Goal: Task Accomplishment & Management: Use online tool/utility

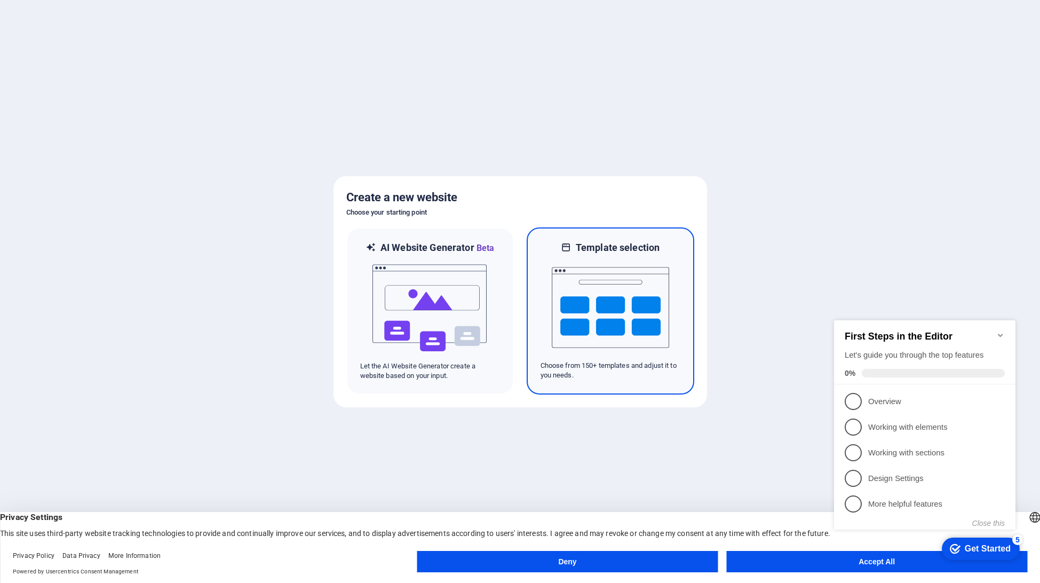
click at [620, 296] on img at bounding box center [610, 307] width 117 height 107
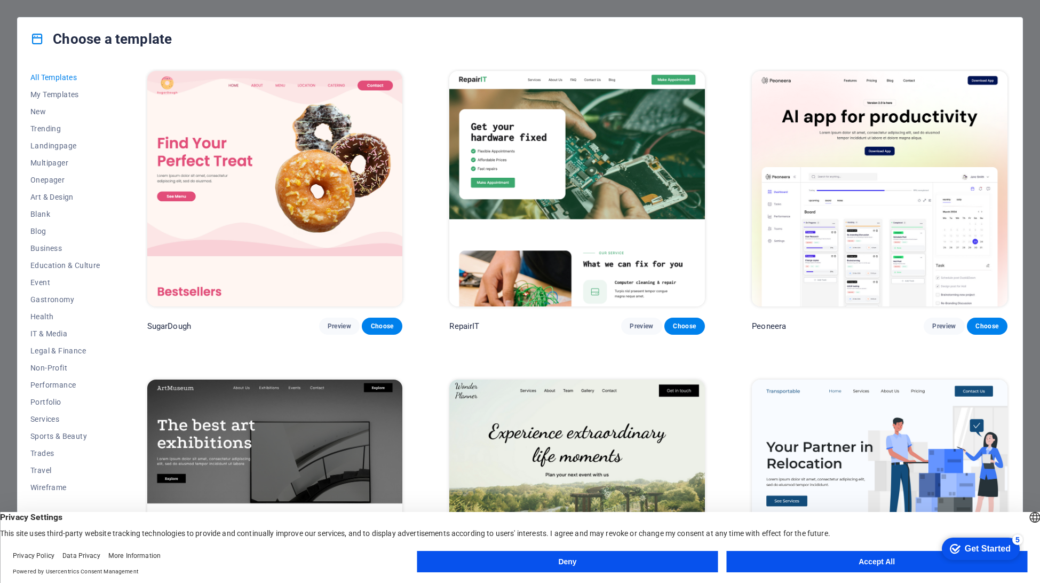
click at [799, 560] on button "Accept All" at bounding box center [876, 561] width 301 height 21
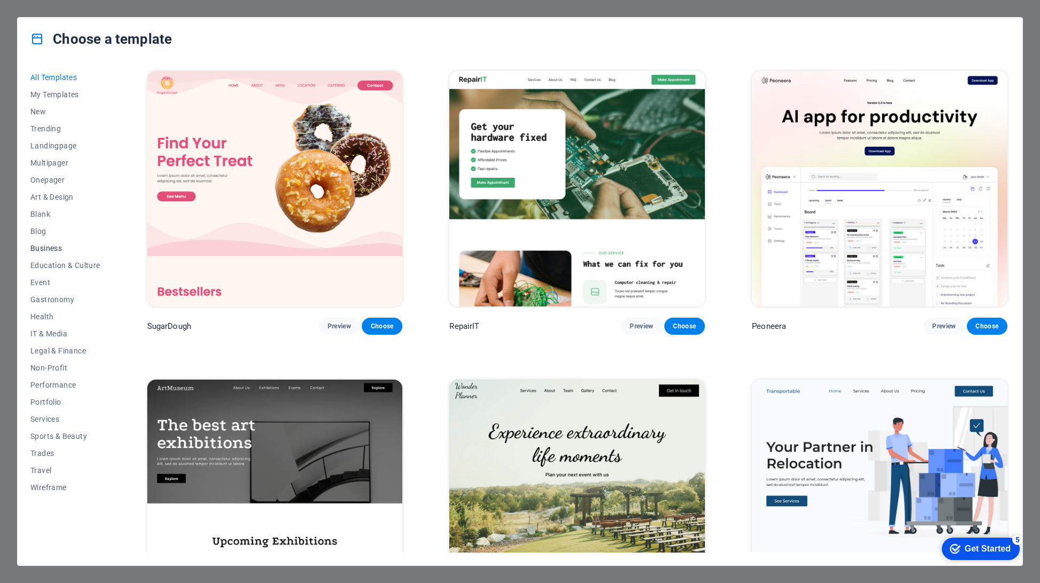
click at [50, 251] on span "Business" at bounding box center [65, 248] width 70 height 9
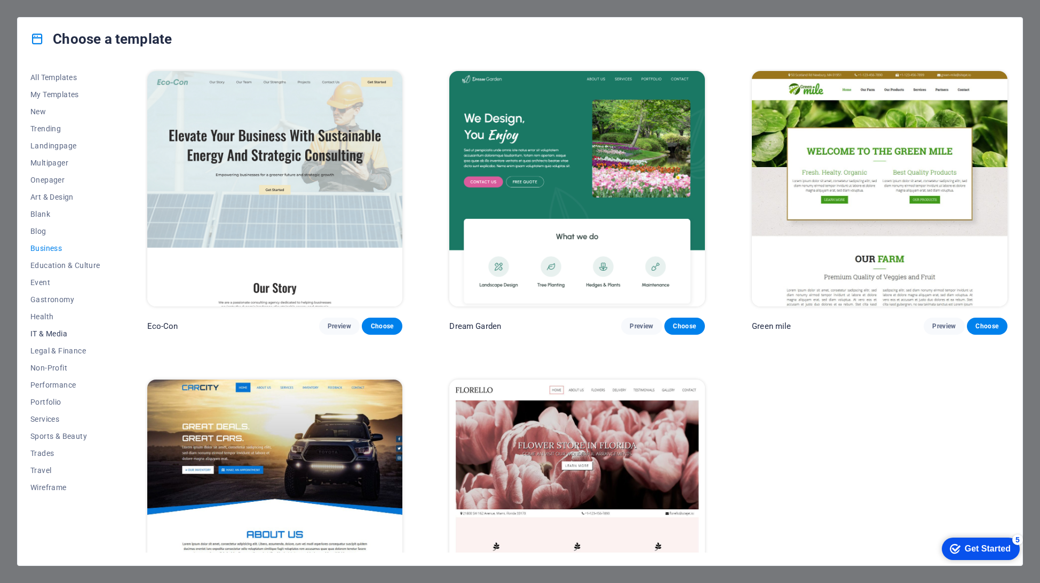
click at [55, 328] on button "IT & Media" at bounding box center [65, 333] width 70 height 17
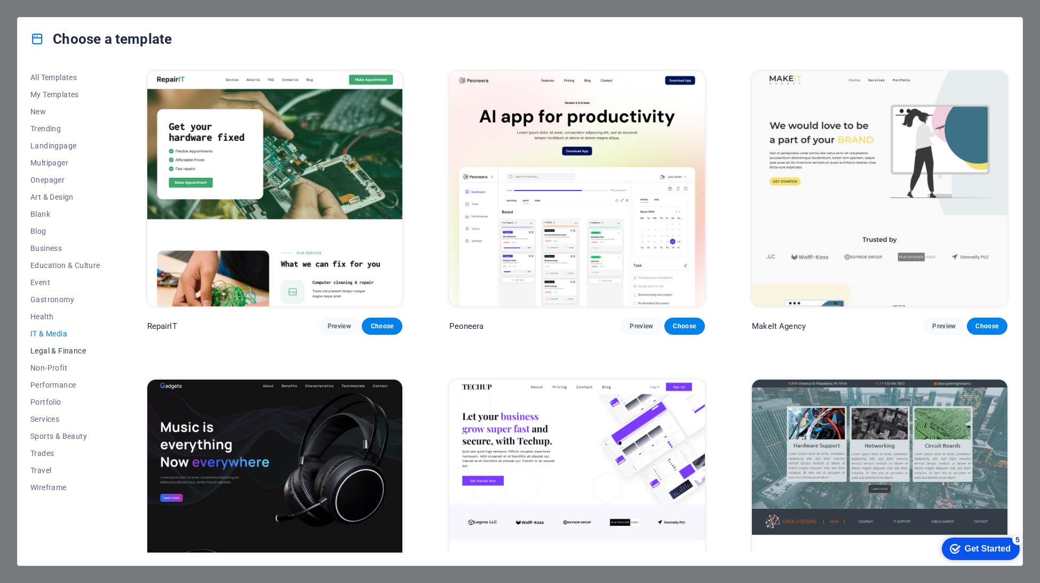
click at [61, 348] on span "Legal & Finance" at bounding box center [65, 350] width 70 height 9
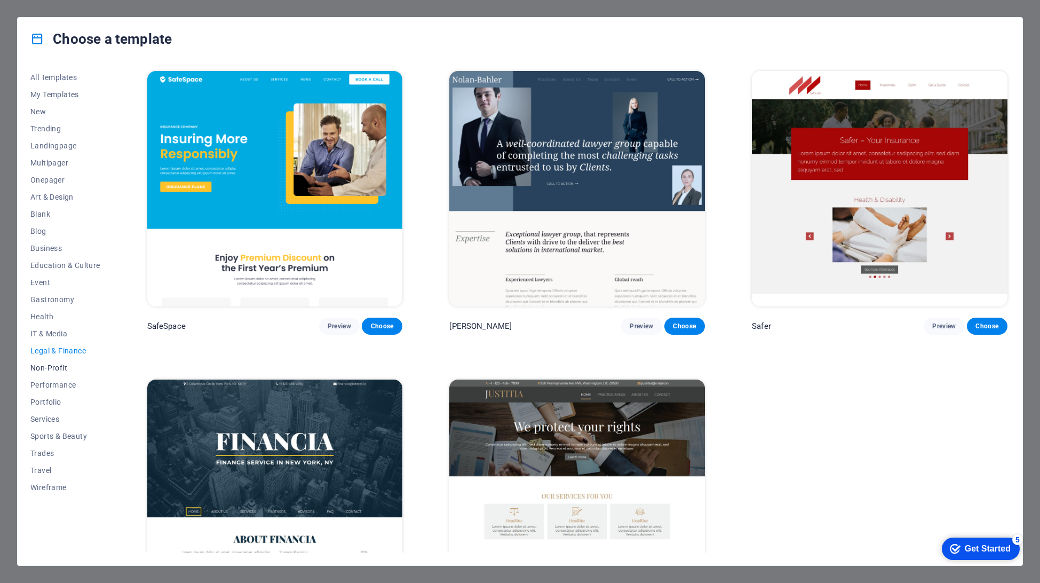
click at [58, 364] on span "Non-Profit" at bounding box center [65, 367] width 70 height 9
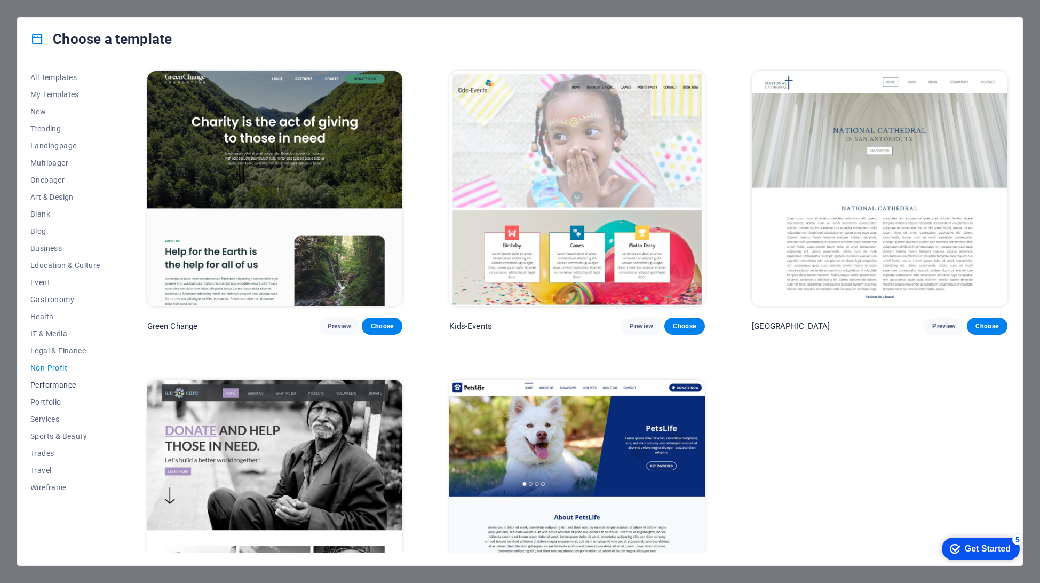
click at [52, 382] on span "Performance" at bounding box center [65, 385] width 70 height 9
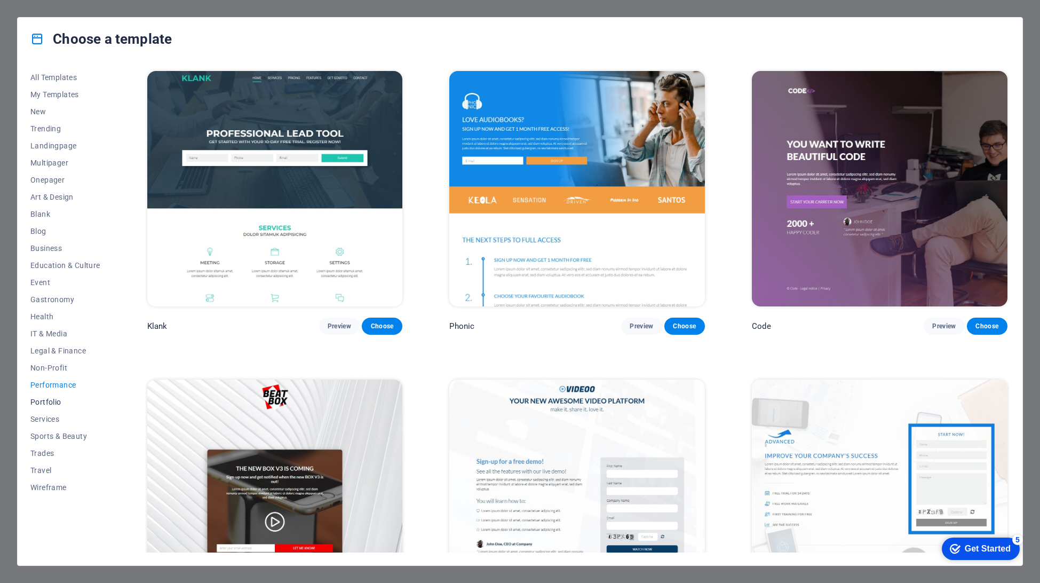
click at [42, 398] on span "Portfolio" at bounding box center [65, 402] width 70 height 9
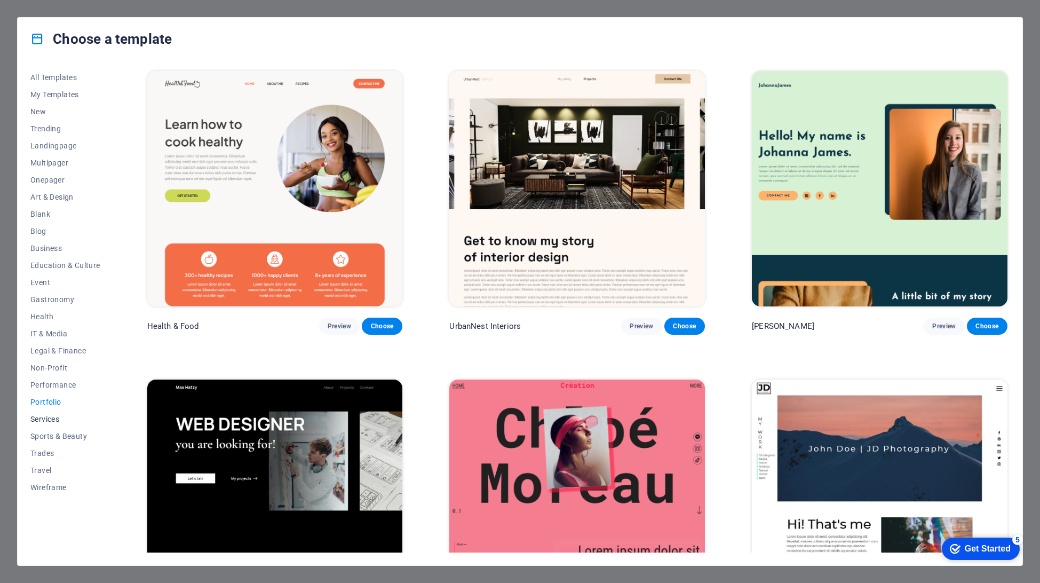
click at [46, 421] on span "Services" at bounding box center [65, 419] width 70 height 9
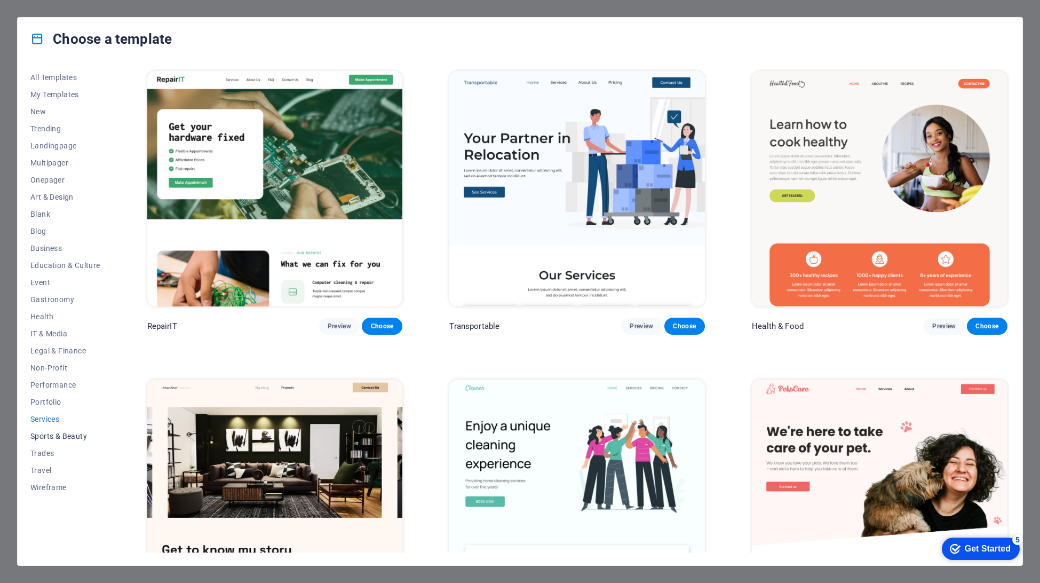
click at [70, 432] on span "Sports & Beauty" at bounding box center [65, 436] width 70 height 9
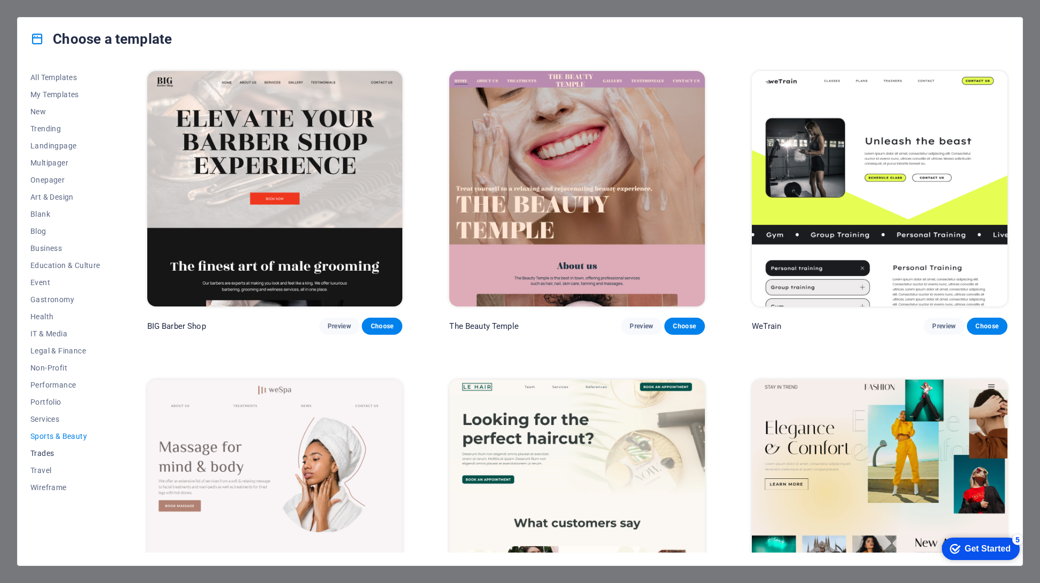
click at [48, 446] on button "Trades" at bounding box center [65, 453] width 70 height 17
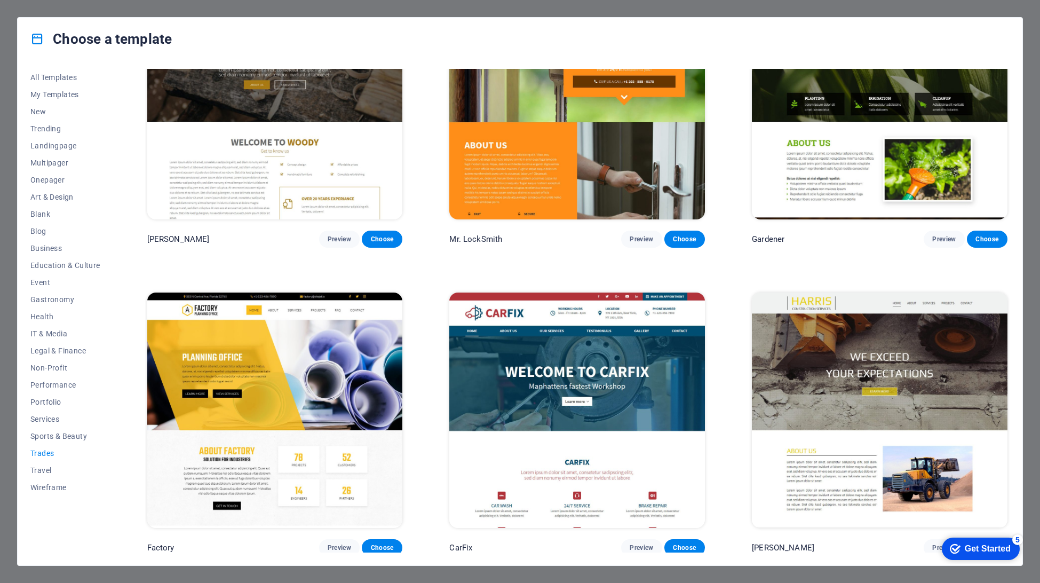
scroll to position [396, 0]
click at [54, 492] on button "Wireframe" at bounding box center [65, 487] width 70 height 17
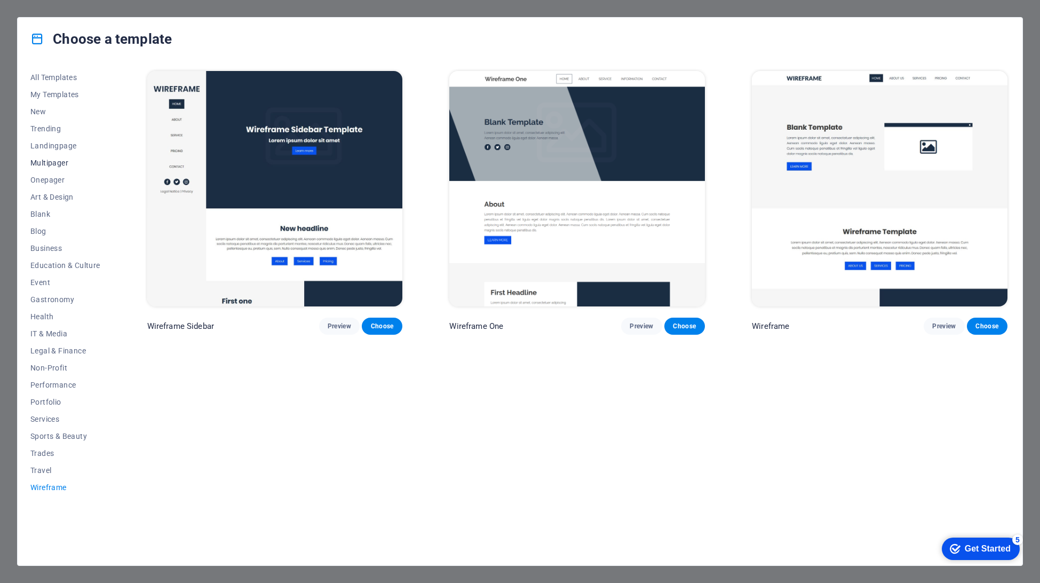
click at [64, 161] on span "Multipager" at bounding box center [65, 163] width 70 height 9
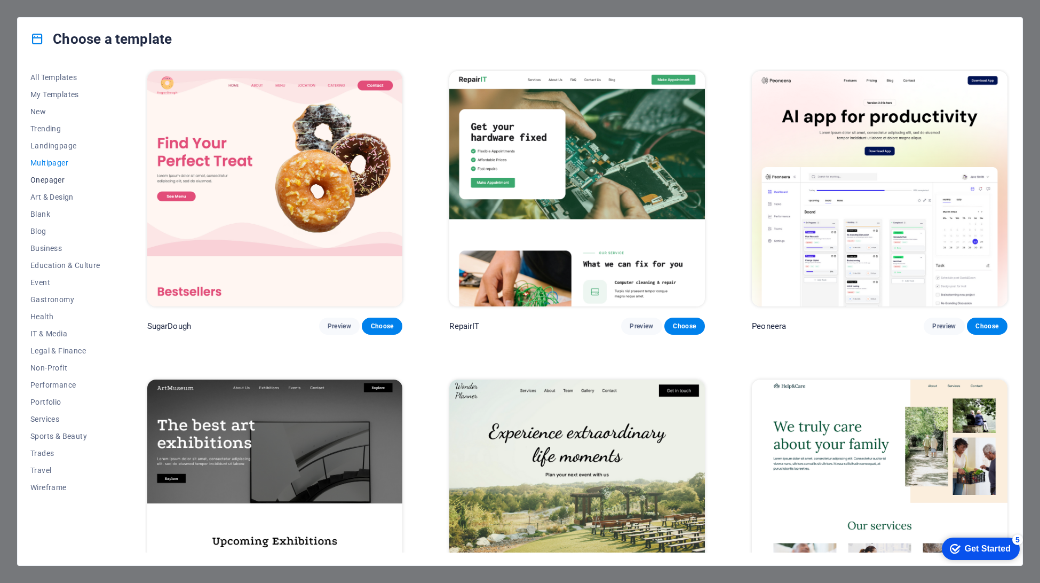
click at [54, 181] on span "Onepager" at bounding box center [65, 180] width 70 height 9
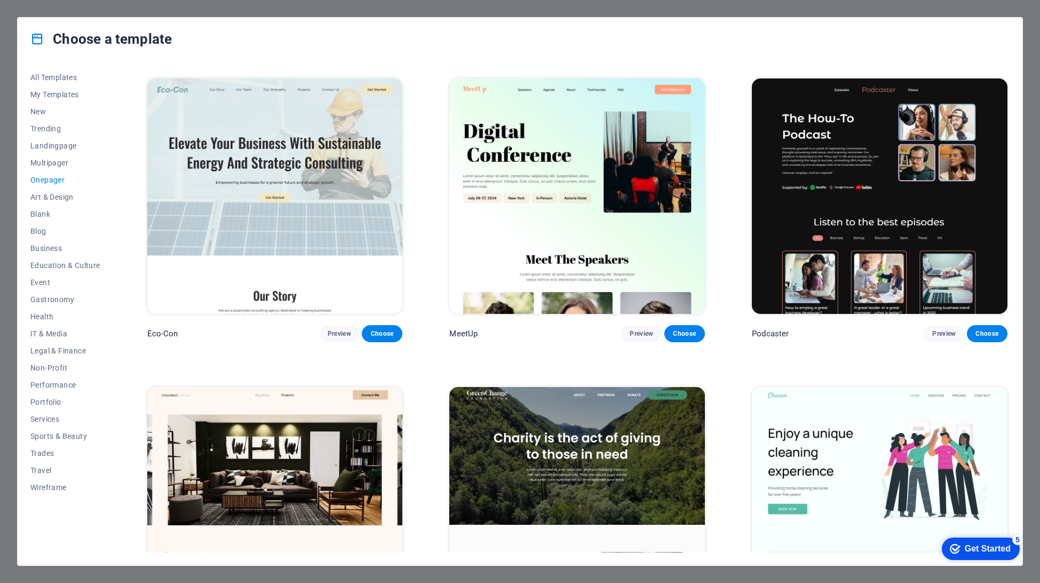
scroll to position [534, 0]
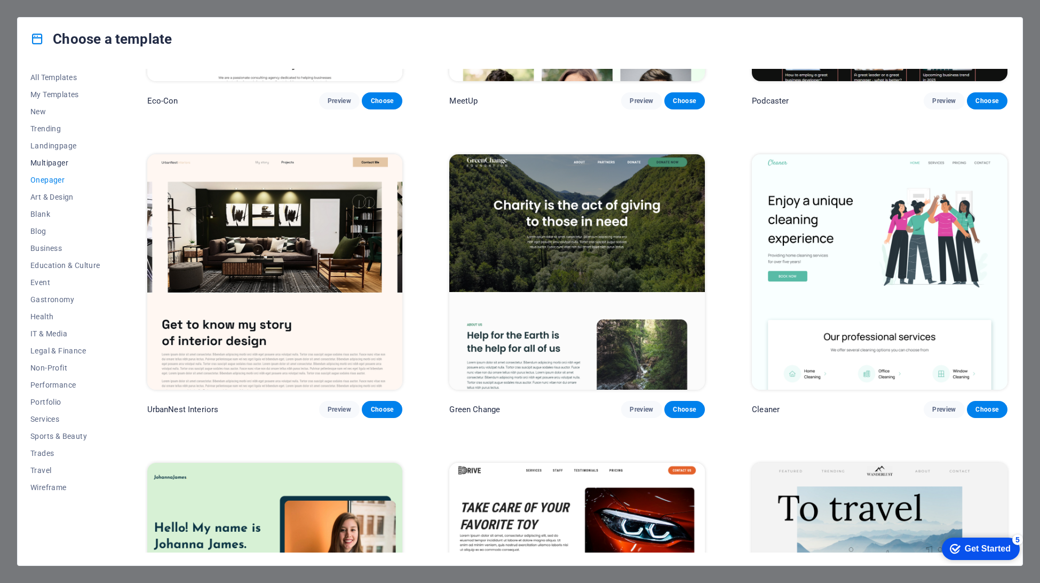
click at [61, 160] on span "Multipager" at bounding box center [65, 163] width 70 height 9
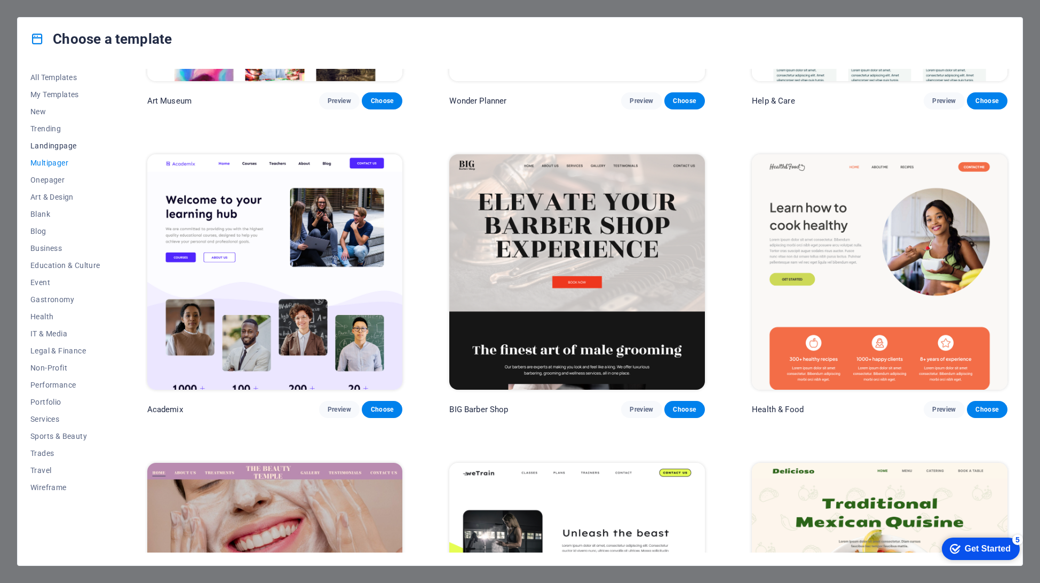
click at [61, 149] on span "Landingpage" at bounding box center [65, 145] width 70 height 9
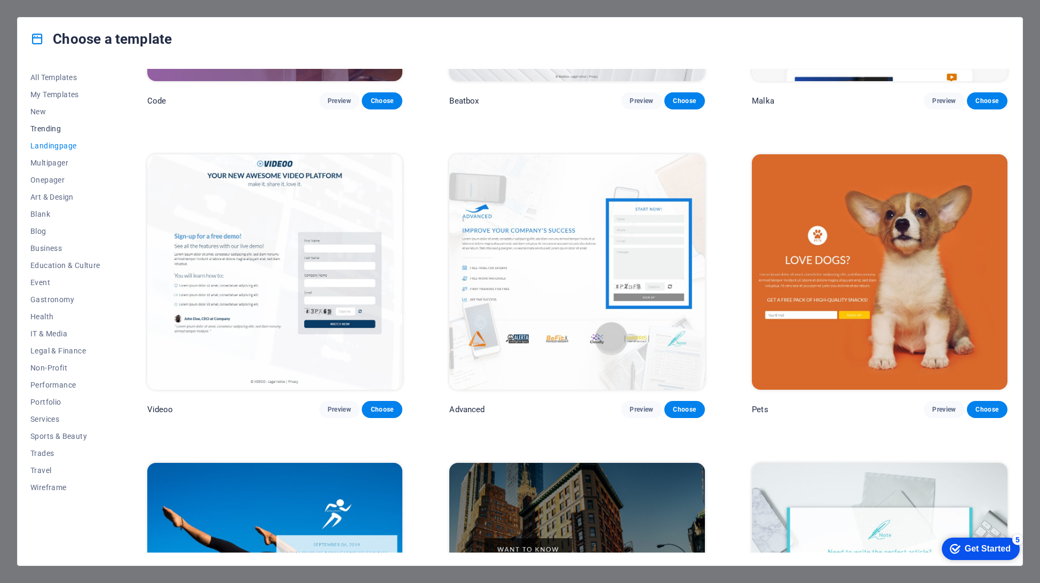
click at [51, 127] on span "Trending" at bounding box center [65, 128] width 70 height 9
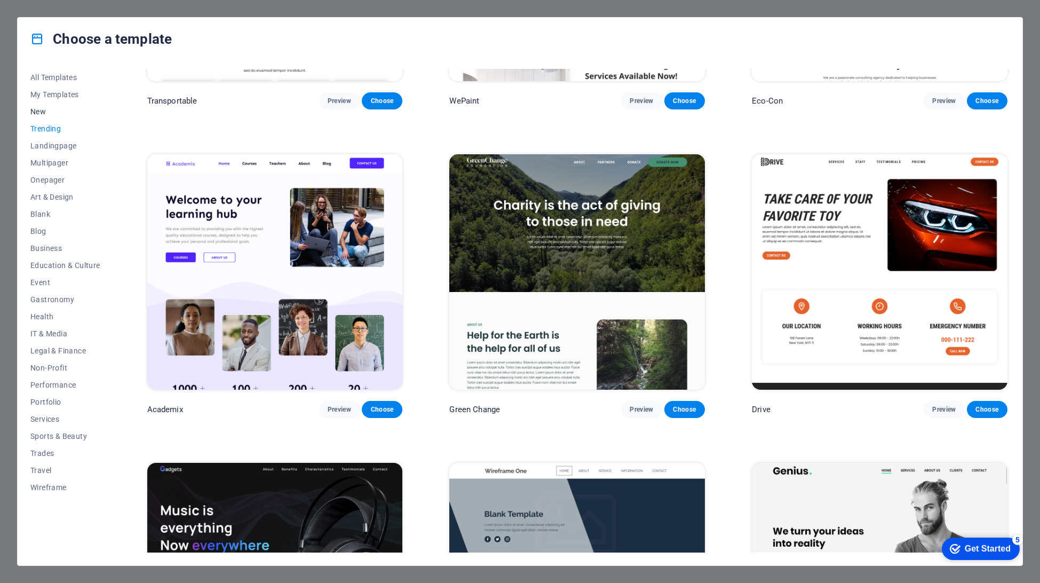
click at [46, 115] on span "New" at bounding box center [65, 111] width 70 height 9
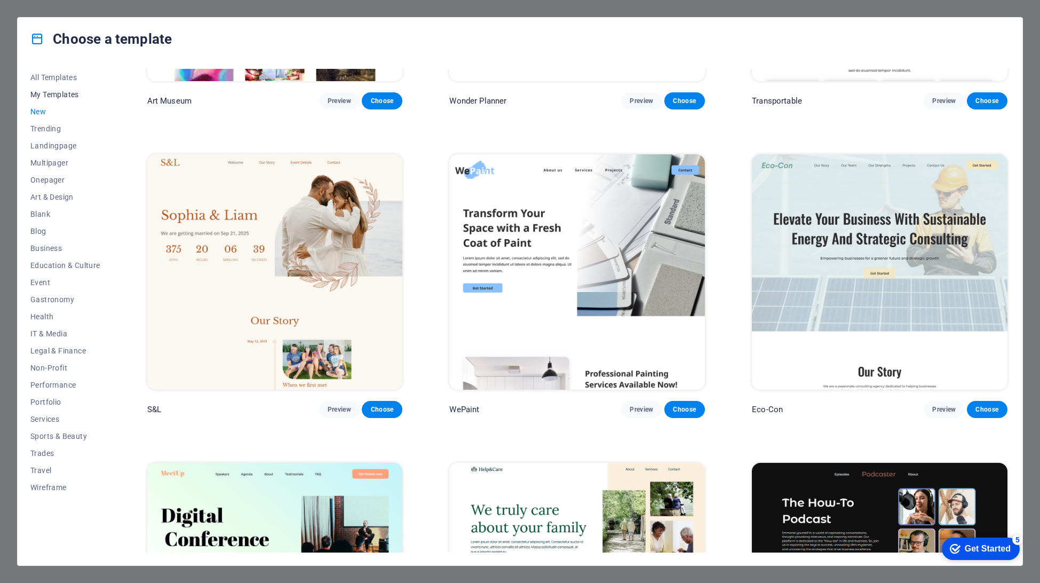
click at [53, 97] on span "My Templates" at bounding box center [65, 94] width 70 height 9
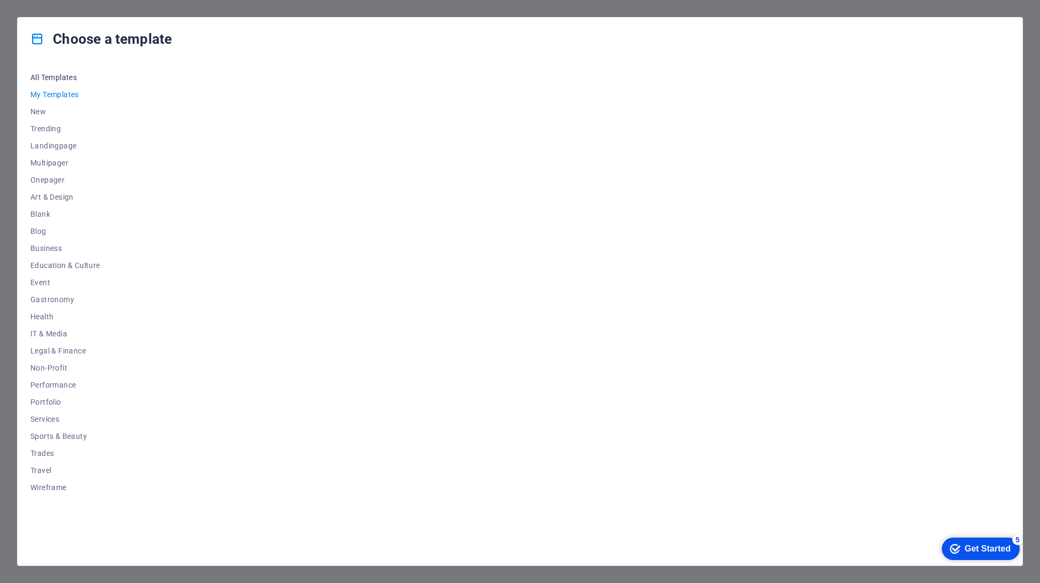
click at [65, 80] on span "All Templates" at bounding box center [65, 77] width 70 height 9
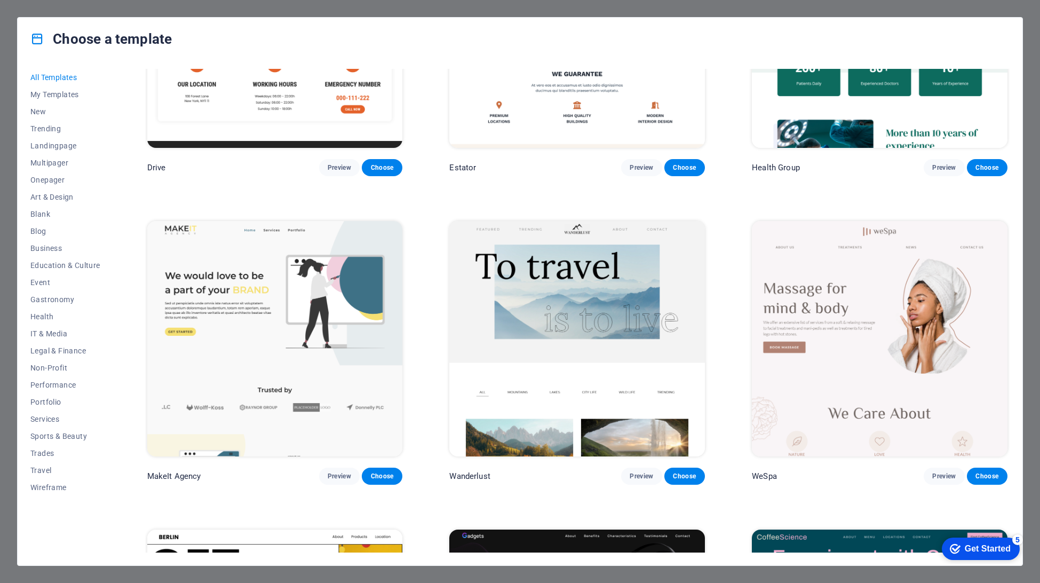
scroll to position [3255, 0]
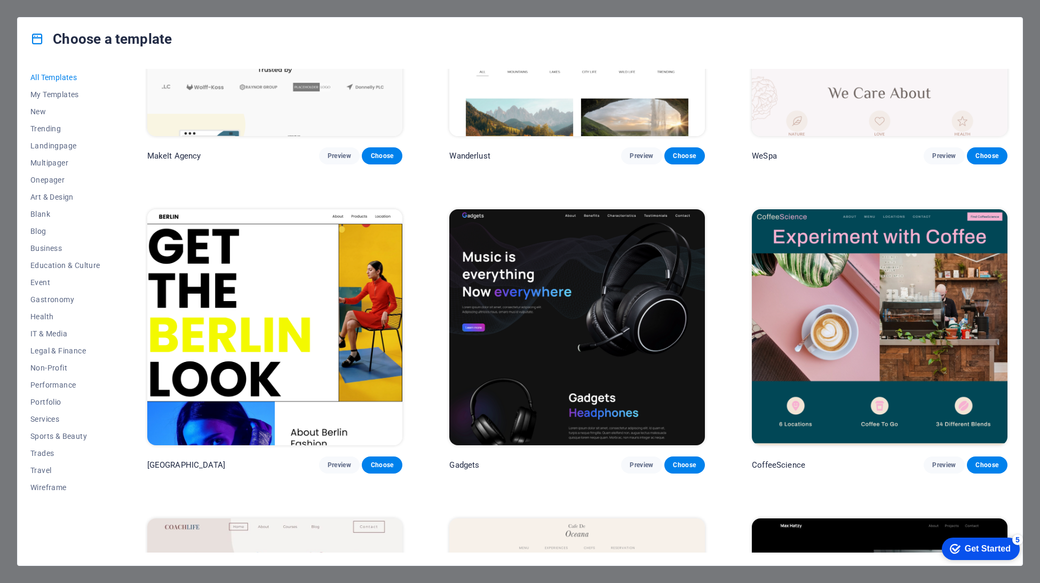
click at [566, 287] on img at bounding box center [577, 326] width 256 height 235
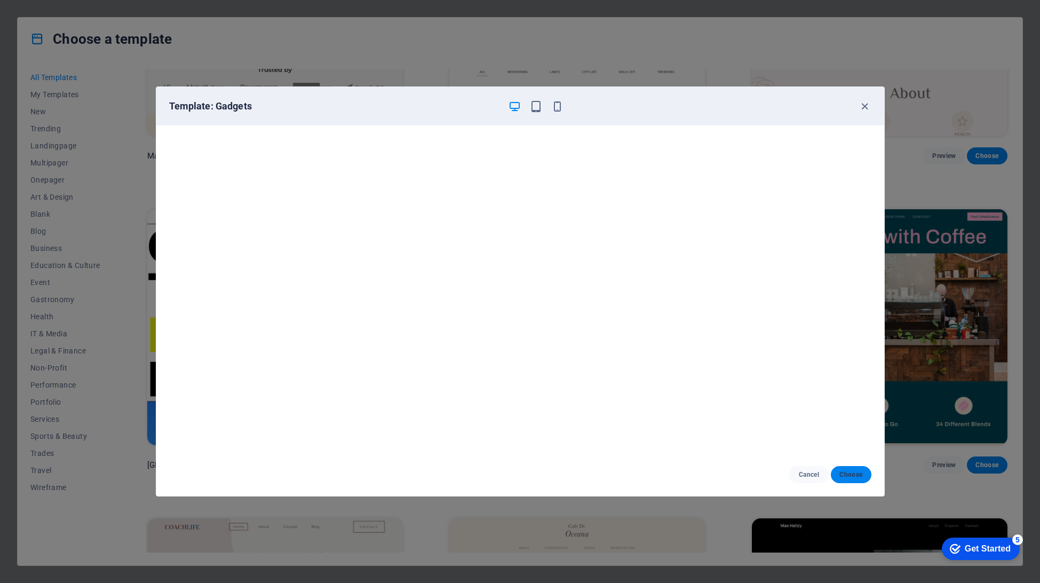
click at [857, 478] on span "Choose" at bounding box center [850, 474] width 23 height 9
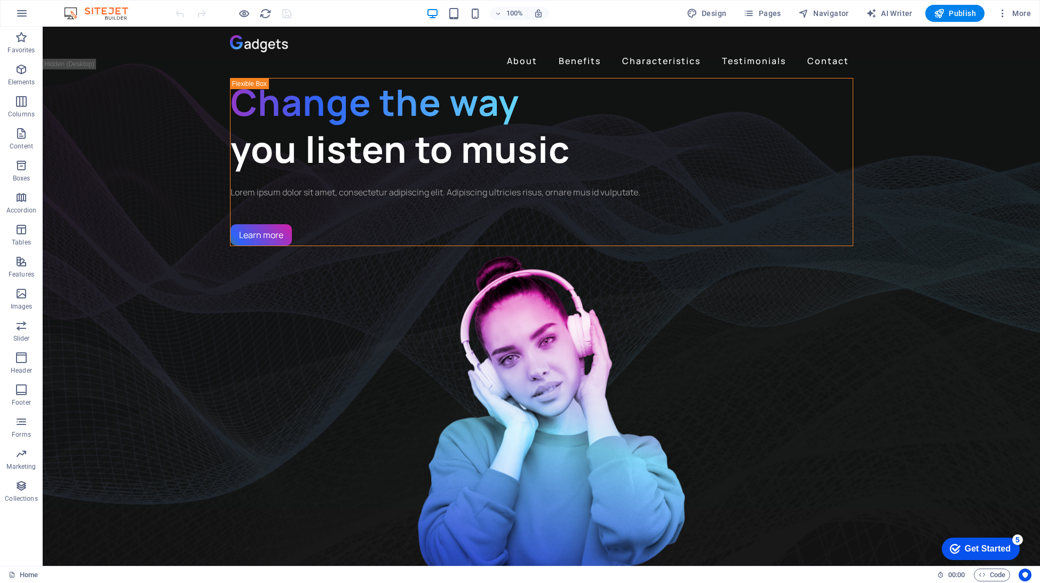
click at [985, 554] on div "checkmark Get Started 5" at bounding box center [981, 548] width 78 height 22
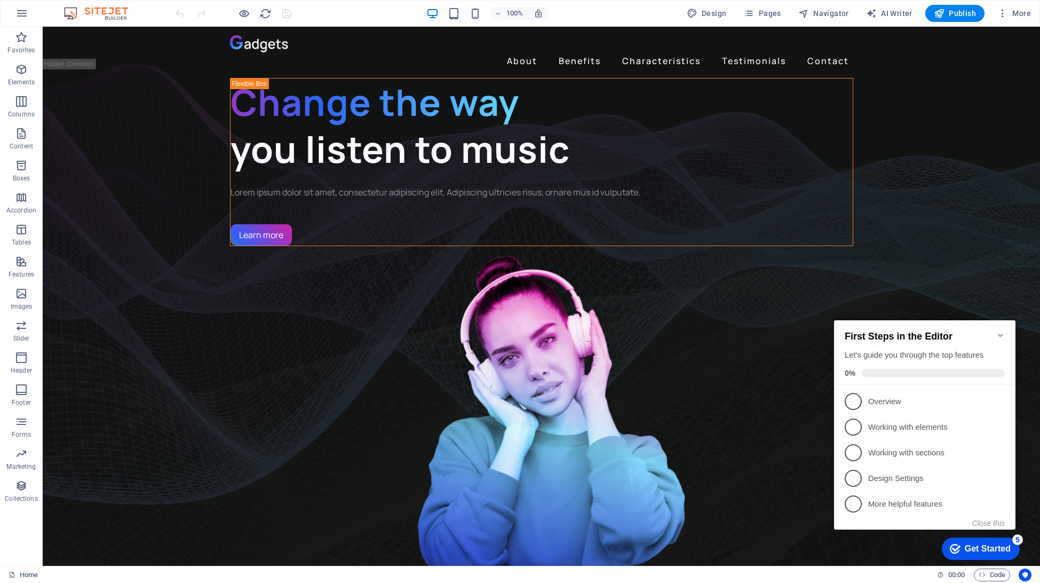
click at [985, 554] on div "checkmark Get Started 5" at bounding box center [981, 548] width 78 height 22
